Goal: Information Seeking & Learning: Learn about a topic

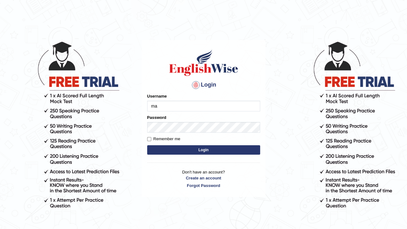
type input "Maureen_Parramatta"
click at [199, 148] on button "Login" at bounding box center [203, 149] width 113 height 9
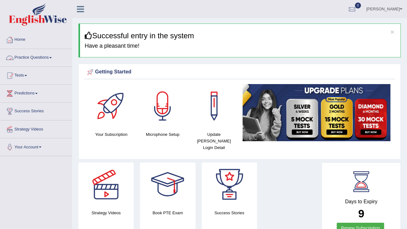
click at [51, 57] on span at bounding box center [50, 57] width 3 height 1
click at [52, 59] on link "Practice Questions" at bounding box center [36, 57] width 72 height 16
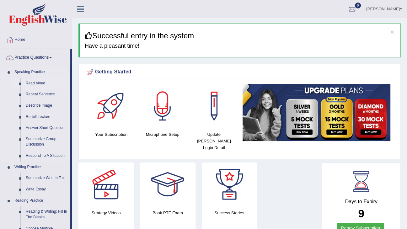
click at [41, 82] on link "Read Aloud" at bounding box center [46, 83] width 47 height 11
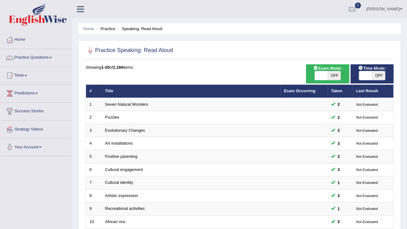
click at [333, 77] on span "OFF" at bounding box center [334, 75] width 13 height 9
checkbox input "true"
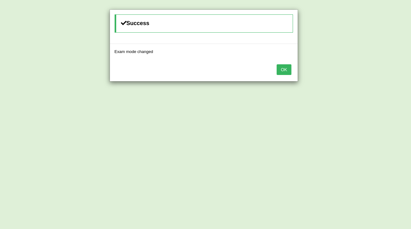
click at [288, 70] on button "OK" at bounding box center [284, 69] width 14 height 11
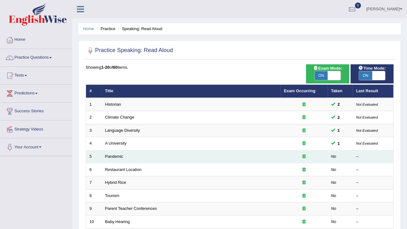
click at [130, 158] on td "Pandemic" at bounding box center [191, 156] width 179 height 13
click at [115, 155] on link "Pandemic" at bounding box center [114, 156] width 18 height 5
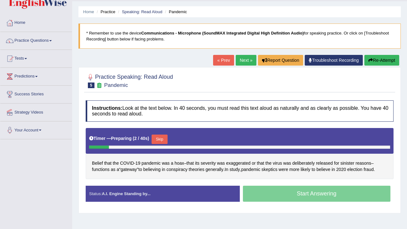
scroll to position [50, 0]
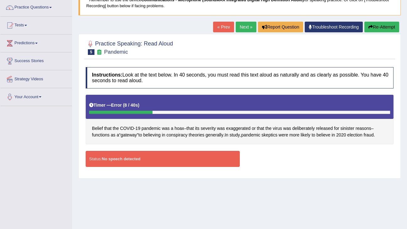
click at [373, 27] on button "Re-Attempt" at bounding box center [381, 27] width 35 height 11
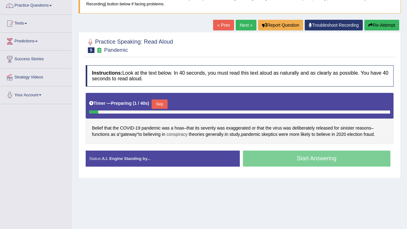
scroll to position [52, 0]
